Goal: Information Seeking & Learning: Compare options

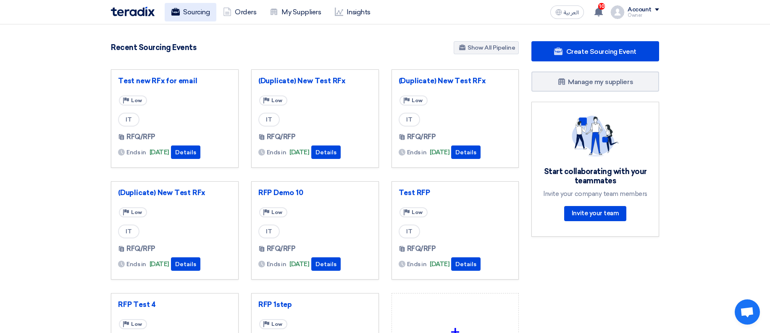
click at [206, 16] on link "Sourcing" at bounding box center [191, 12] width 52 height 18
click at [190, 12] on link "Sourcing" at bounding box center [191, 12] width 52 height 18
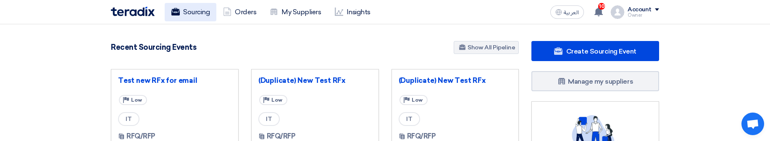
click at [186, 7] on link "Sourcing" at bounding box center [191, 12] width 52 height 18
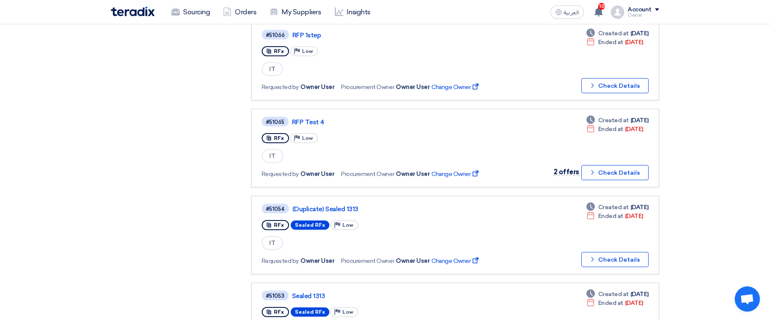
scroll to position [756, 0]
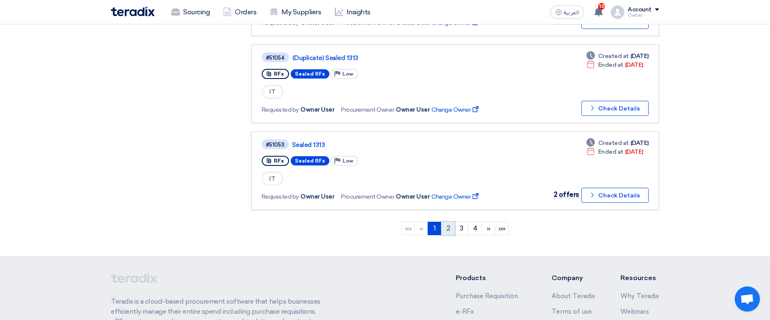
click at [448, 231] on link "2" at bounding box center [448, 228] width 14 height 13
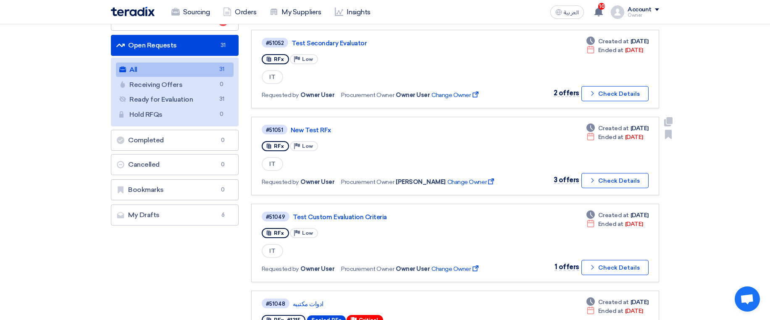
scroll to position [101, 0]
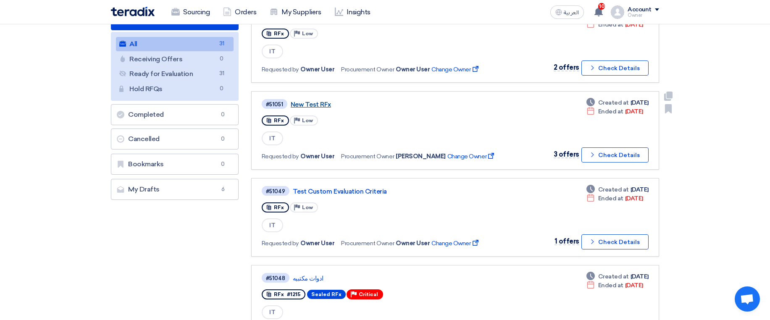
click at [317, 107] on link "New Test RFx" at bounding box center [396, 105] width 210 height 8
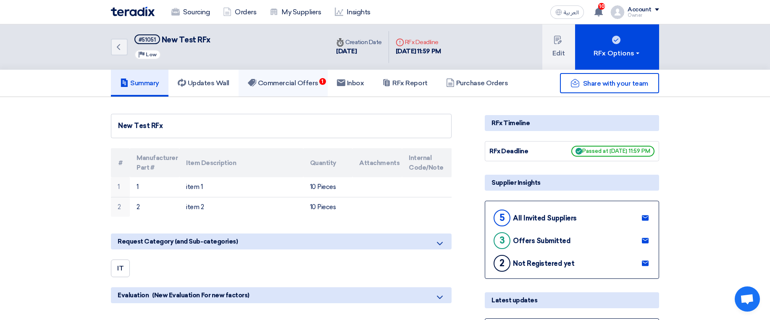
click at [280, 84] on h5 "Commercial Offers 1" at bounding box center [283, 83] width 71 height 8
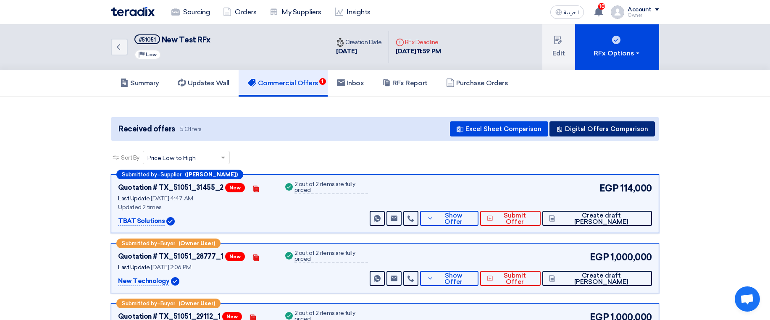
click at [613, 128] on button "Digital Offers Comparison" at bounding box center [601, 128] width 105 height 15
